Goal: Navigation & Orientation: Find specific page/section

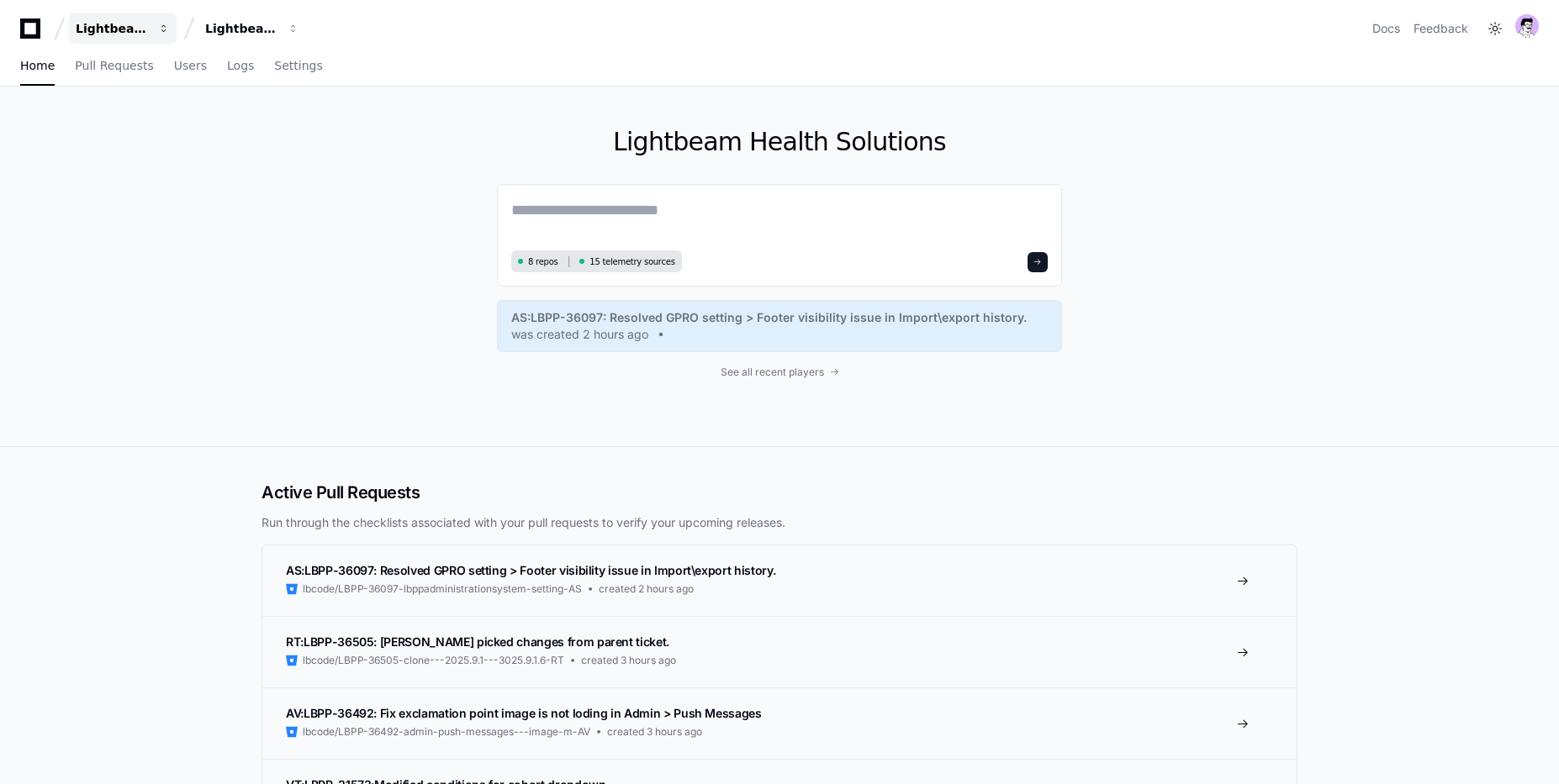
click at [144, 33] on div "Lightbeam Health" at bounding box center [112, 28] width 73 height 17
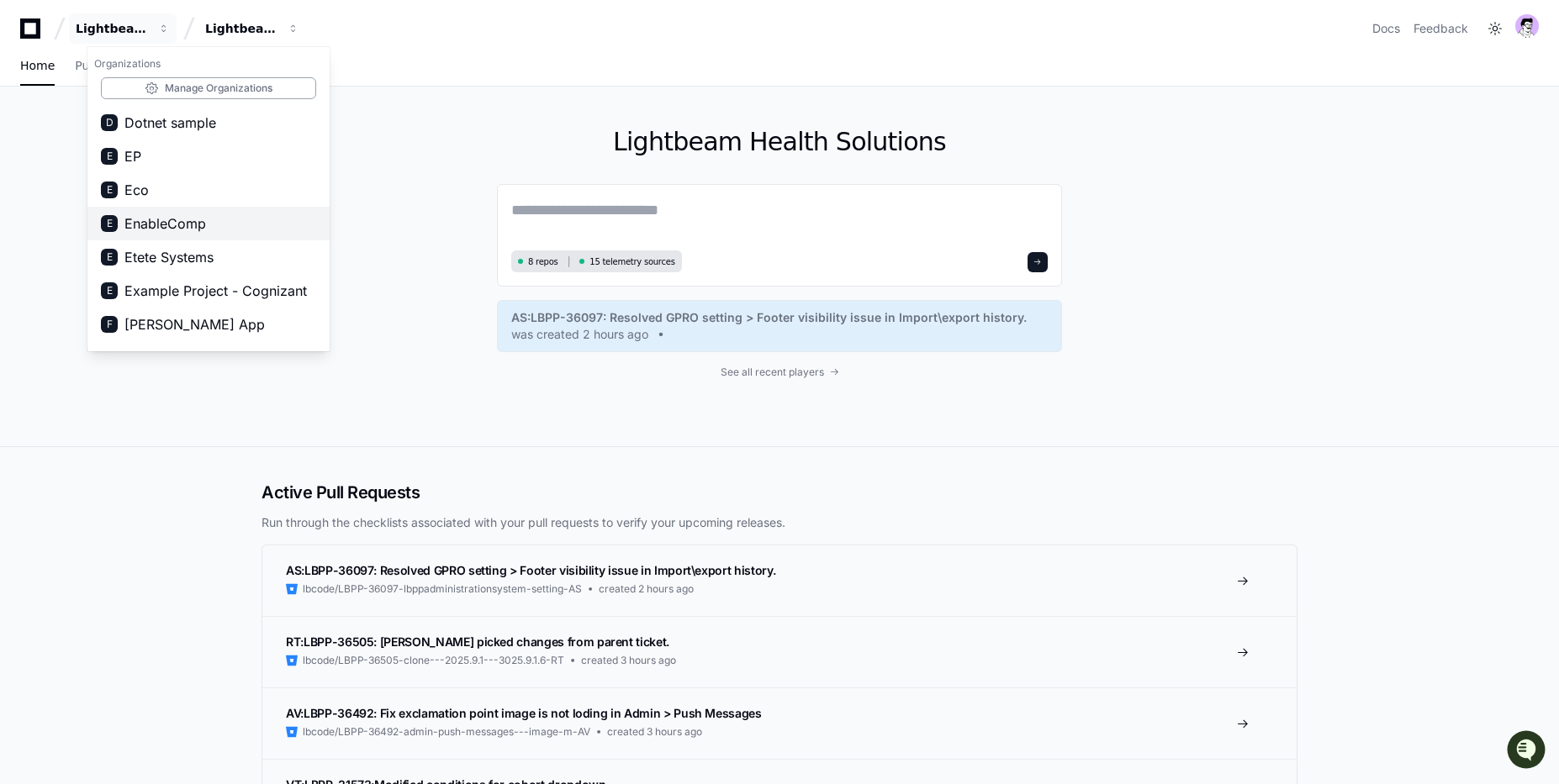
scroll to position [518, 0]
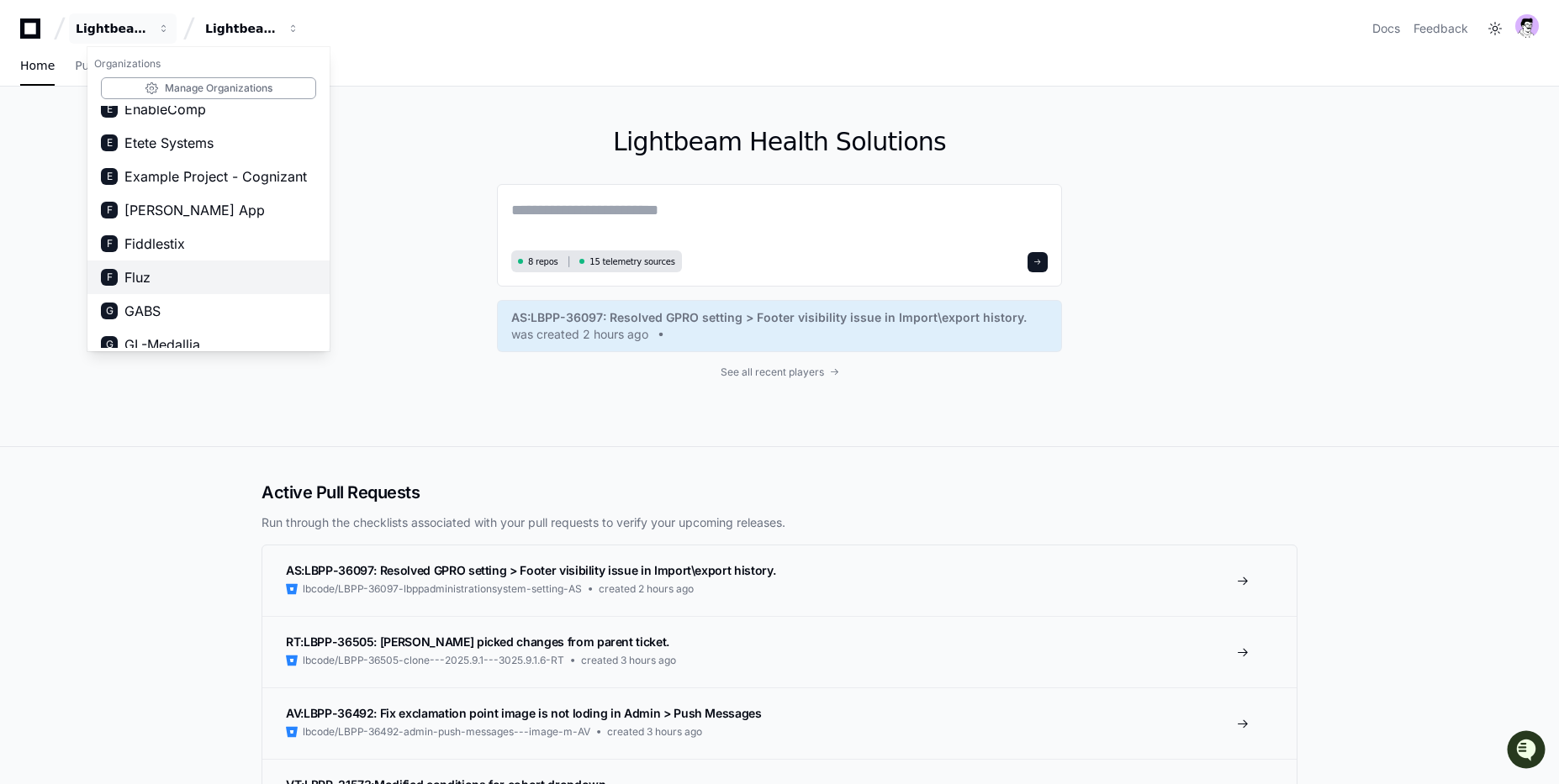
click at [153, 268] on button "F Fluz" at bounding box center [209, 278] width 242 height 34
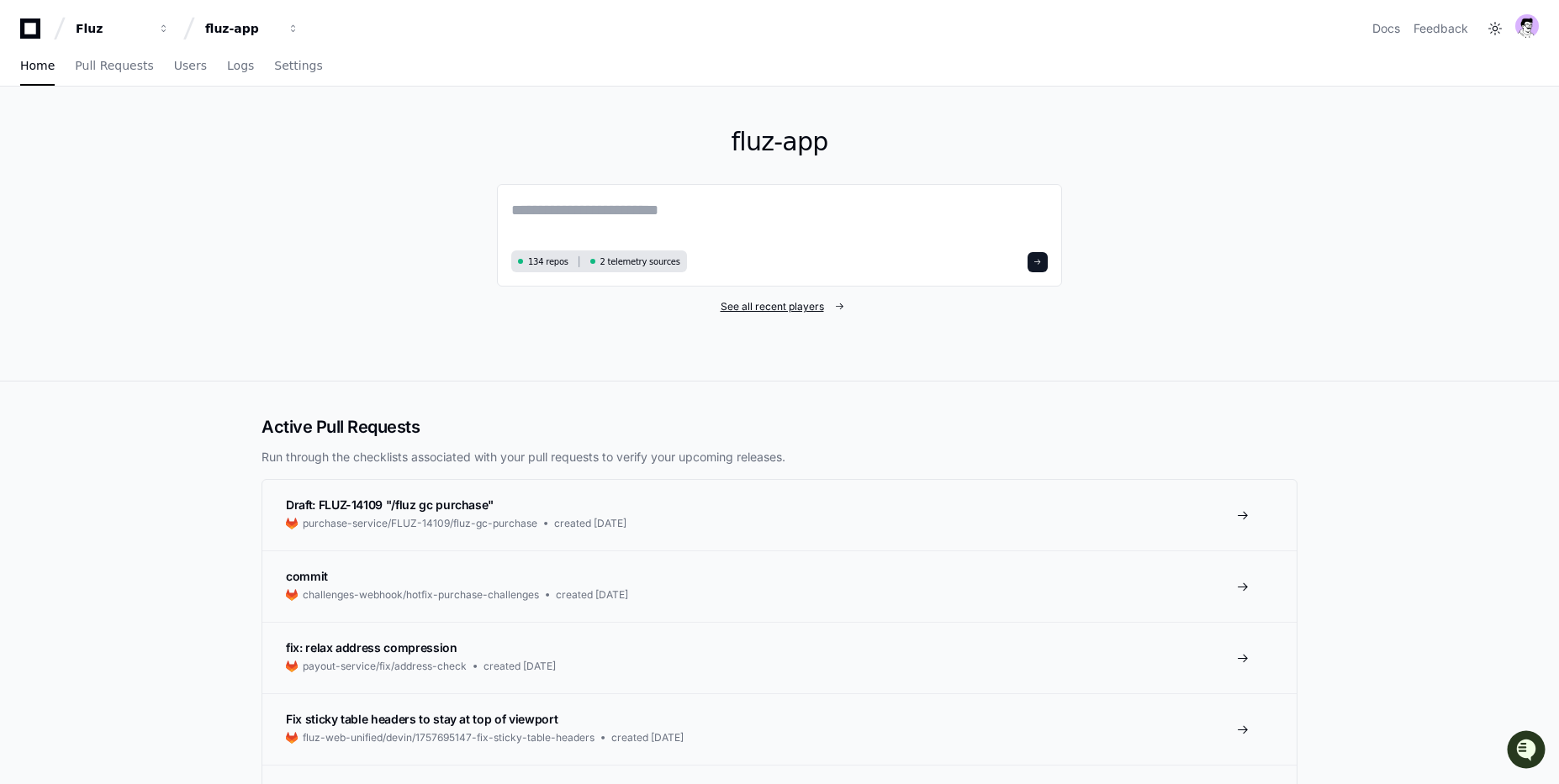
click at [752, 301] on span "See all recent players" at bounding box center [772, 307] width 103 height 13
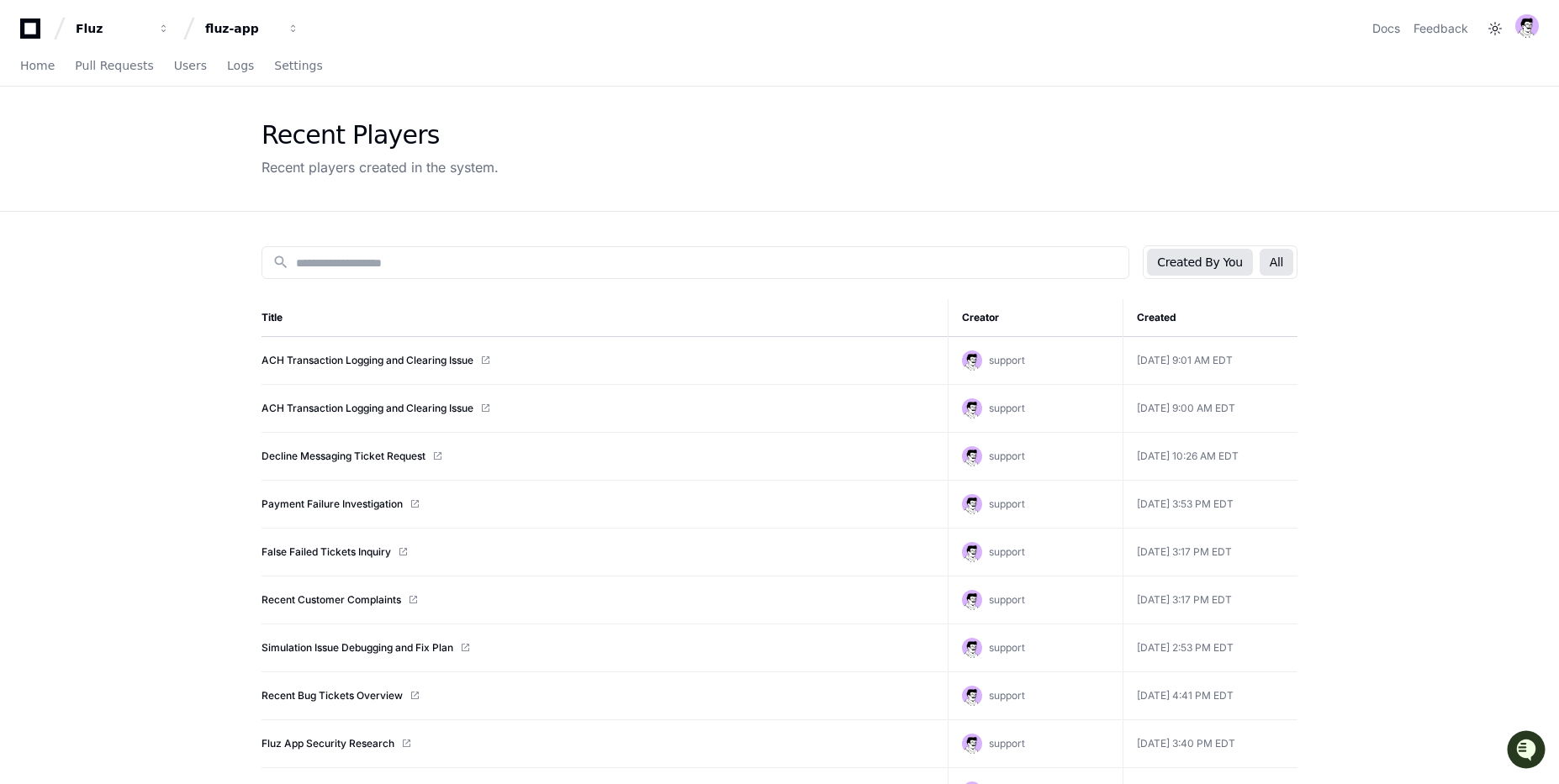
click at [1272, 256] on button "All" at bounding box center [1277, 262] width 34 height 27
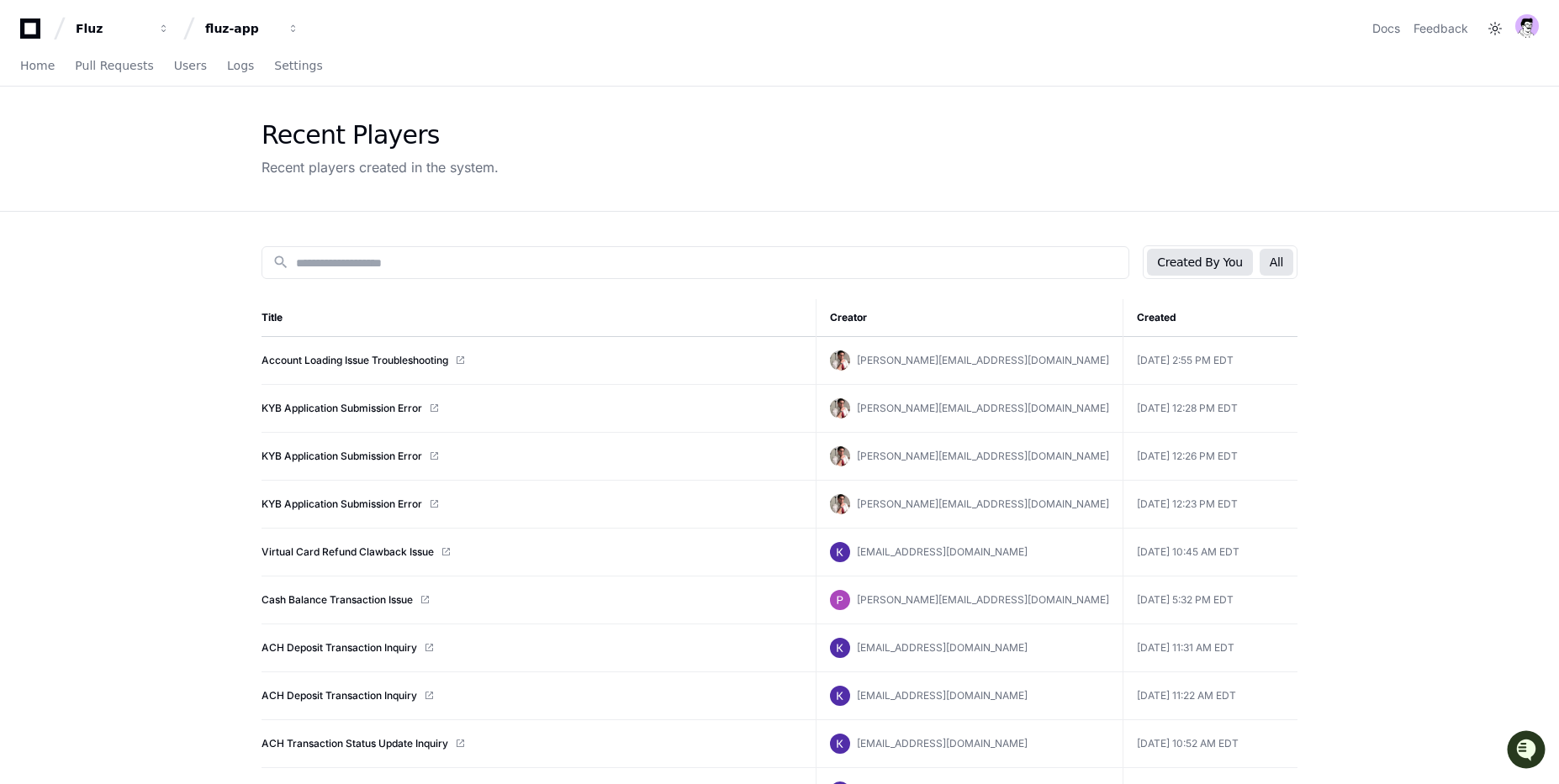
click at [1181, 265] on button "Created By You" at bounding box center [1199, 262] width 105 height 27
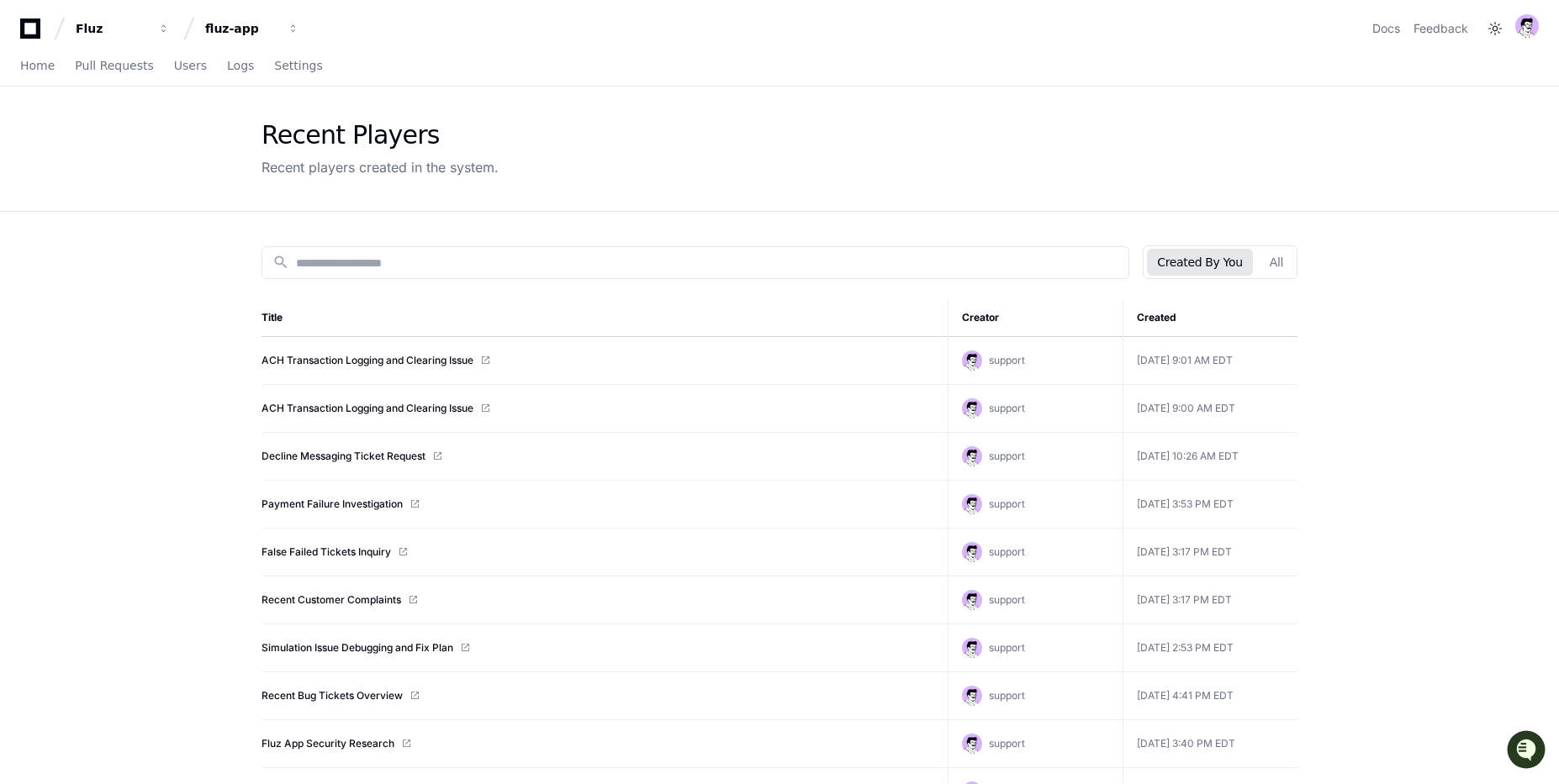
click at [1272, 248] on div "Created By You All" at bounding box center [1219, 263] width 155 height 34
click at [1272, 248] on button "All" at bounding box center [1277, 262] width 34 height 27
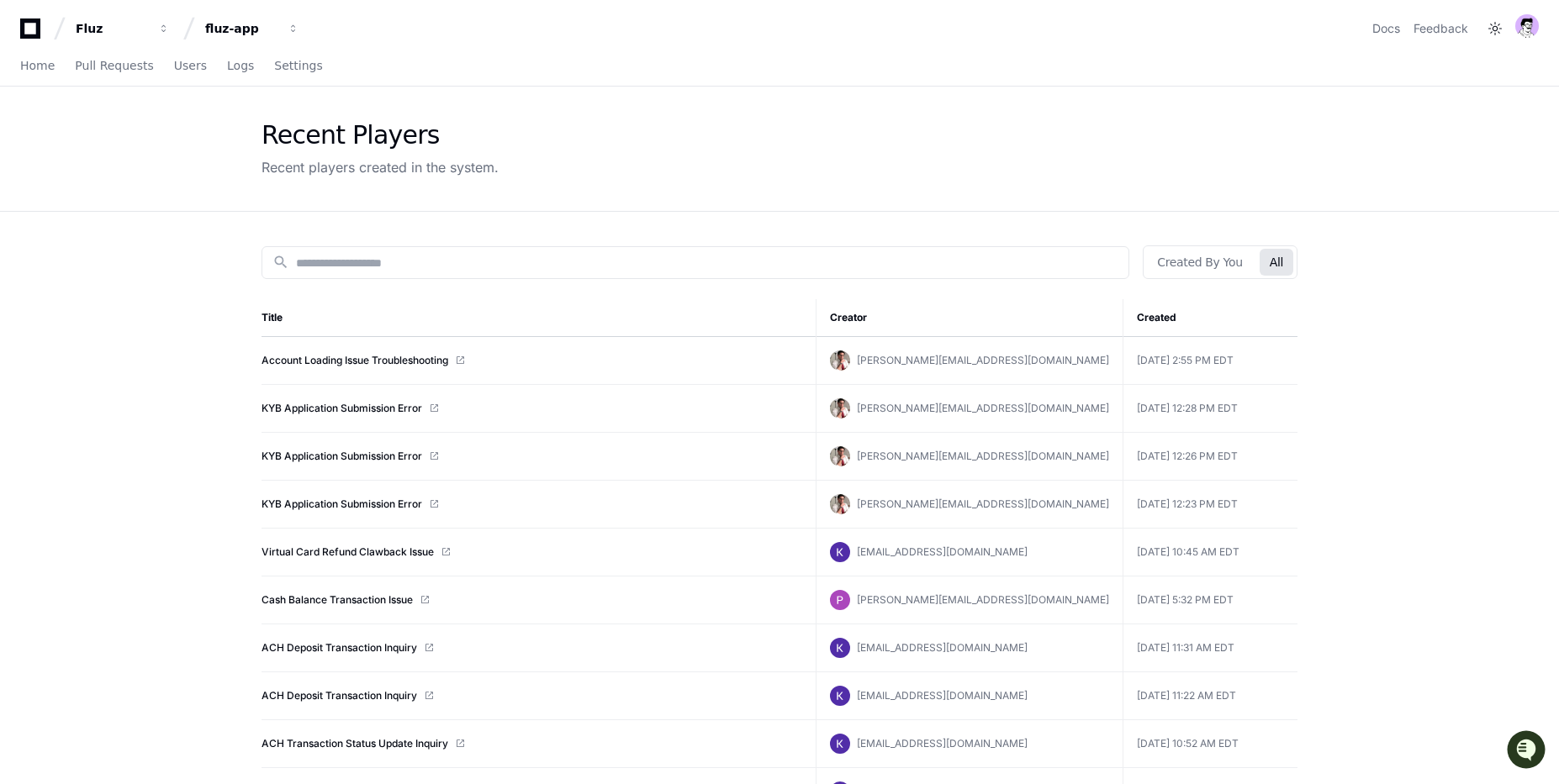
click at [1120, 208] on div "Recent Players Recent players created in the system." at bounding box center [779, 148] width 1076 height 125
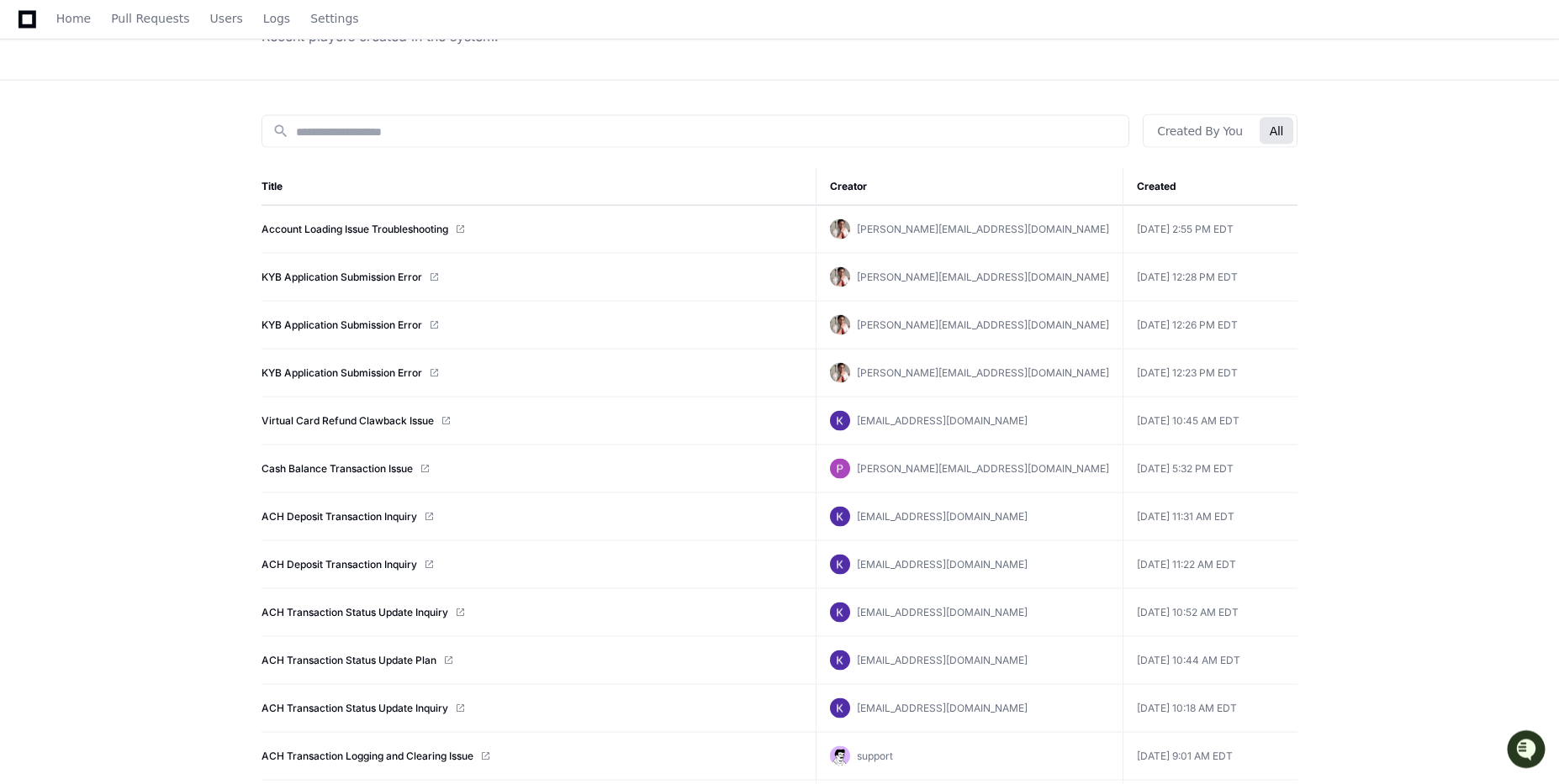
scroll to position [232, 0]
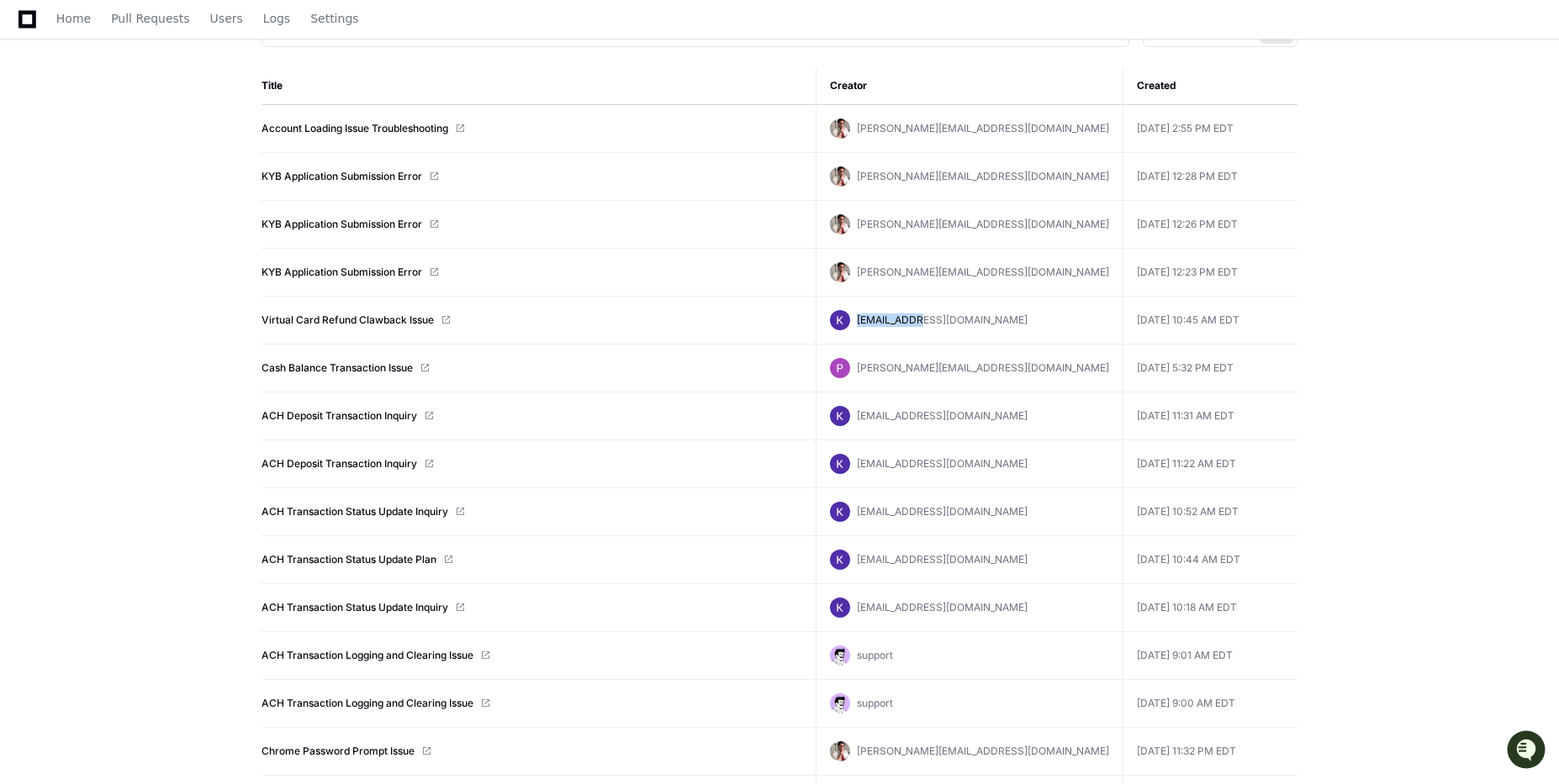
drag, startPoint x: 1087, startPoint y: 323, endPoint x: 990, endPoint y: 317, distance: 97.2
click at [990, 317] on div "[EMAIL_ADDRESS][DOMAIN_NAME]" at bounding box center [970, 320] width 279 height 20
